Goal: Find contact information: Find contact information

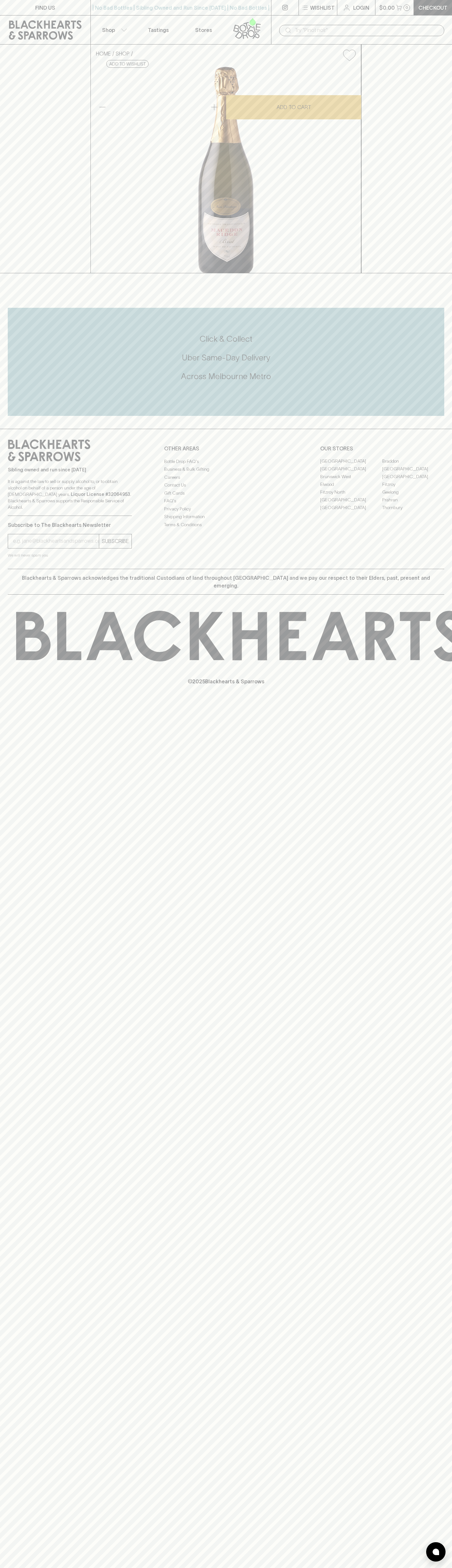
click at [60, 5] on link "FIND US" at bounding box center [45, 7] width 90 height 15
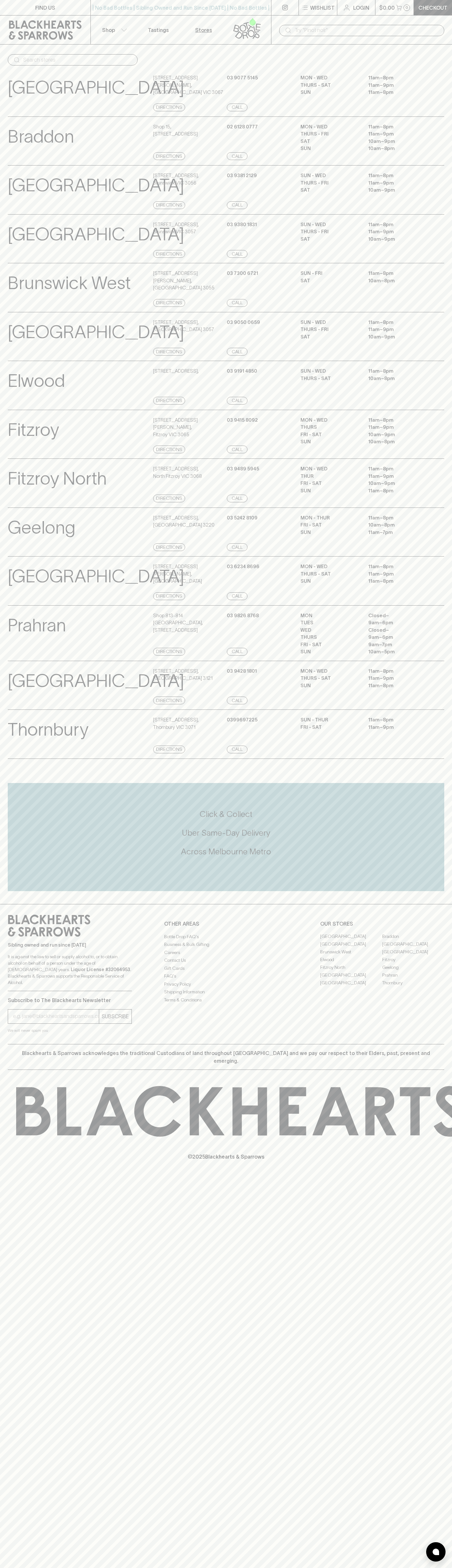
click at [425, 495] on p "11am – 8pm" at bounding box center [397, 491] width 58 height 7
click at [141, 1567] on html "FIND US | No Bad Bottles | Sibling Owned and Run Since 2006 | No Bad Bottles | …" at bounding box center [226, 784] width 452 height 1568
click at [19, 56] on icon at bounding box center [16, 60] width 8 height 8
